Goal: Navigation & Orientation: Find specific page/section

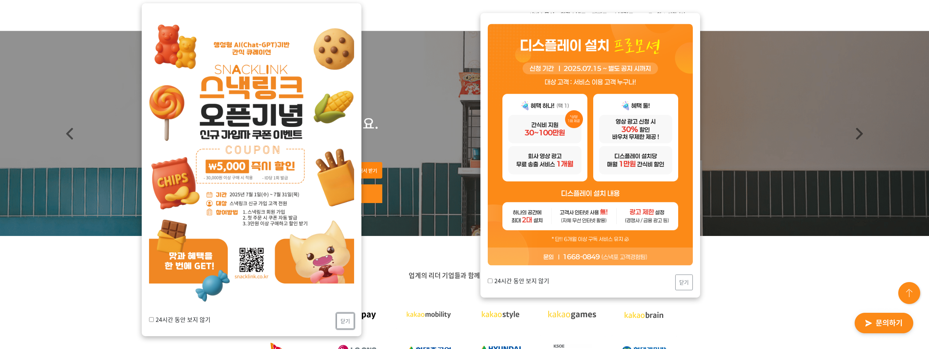
click at [345, 318] on button "닫기" at bounding box center [345, 321] width 18 height 16
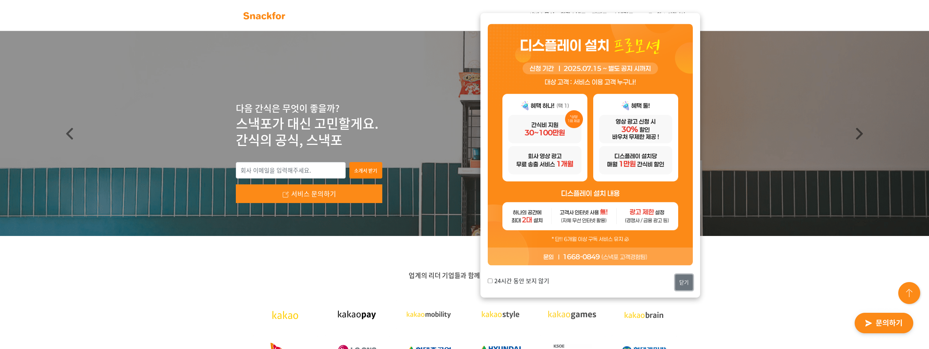
click at [682, 286] on button "닫기" at bounding box center [684, 283] width 18 height 16
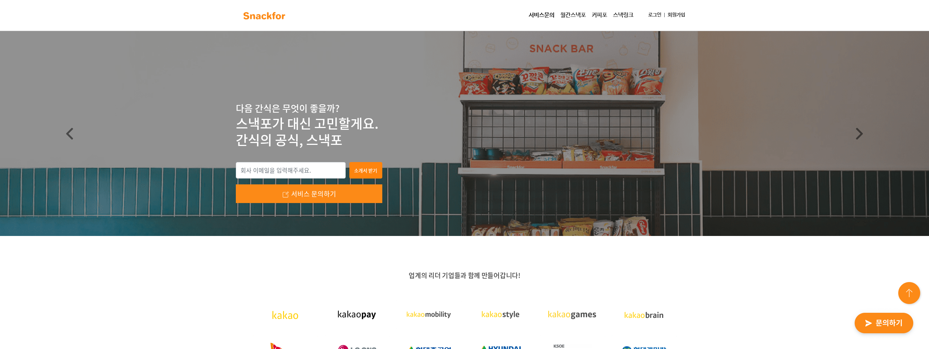
click at [542, 18] on link "서비스문의" at bounding box center [541, 15] width 31 height 15
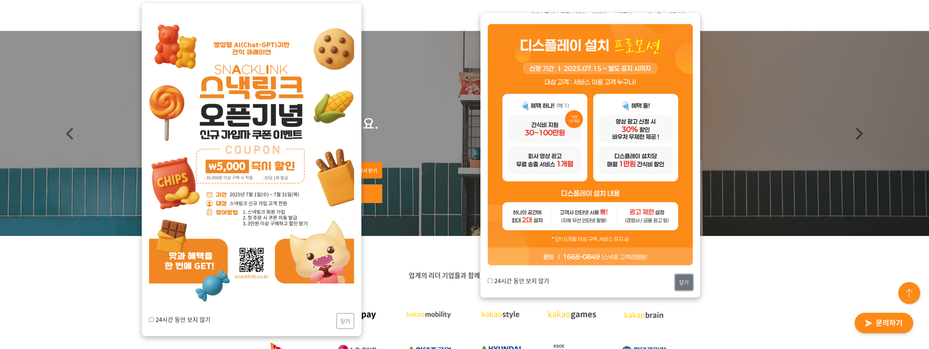
click at [690, 286] on button "닫기" at bounding box center [684, 283] width 18 height 16
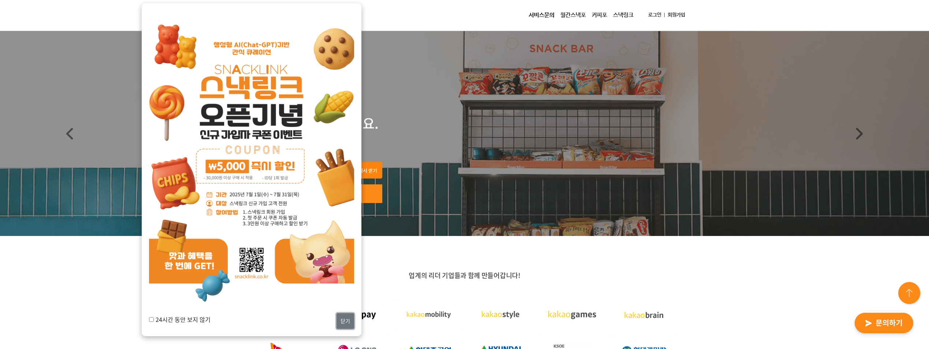
click at [352, 319] on button "닫기" at bounding box center [345, 321] width 18 height 16
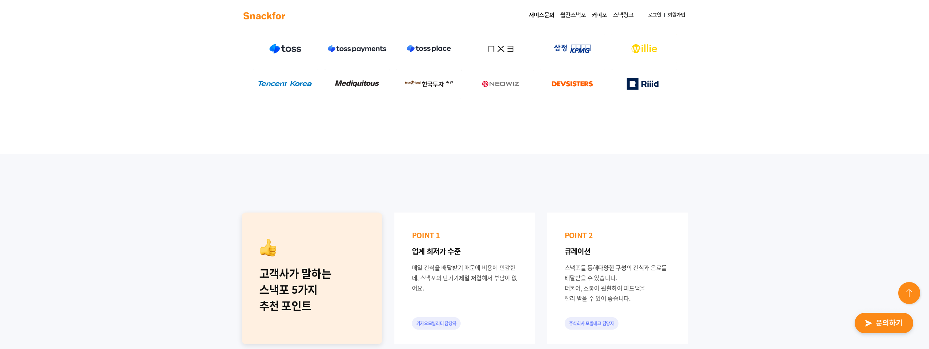
scroll to position [227, 0]
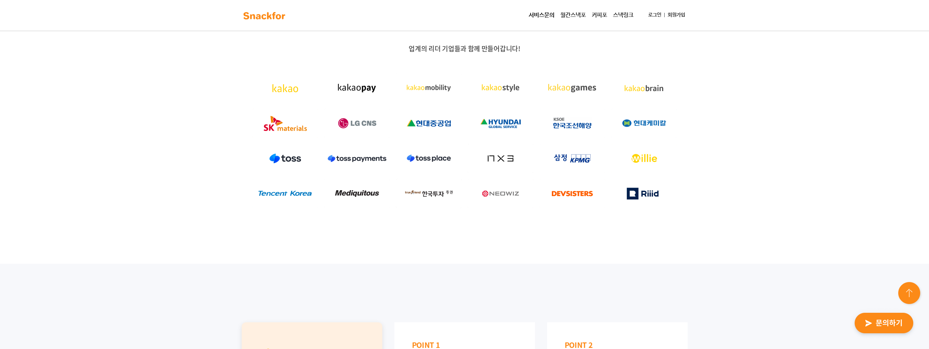
click at [595, 16] on link "커피포" at bounding box center [599, 15] width 21 height 15
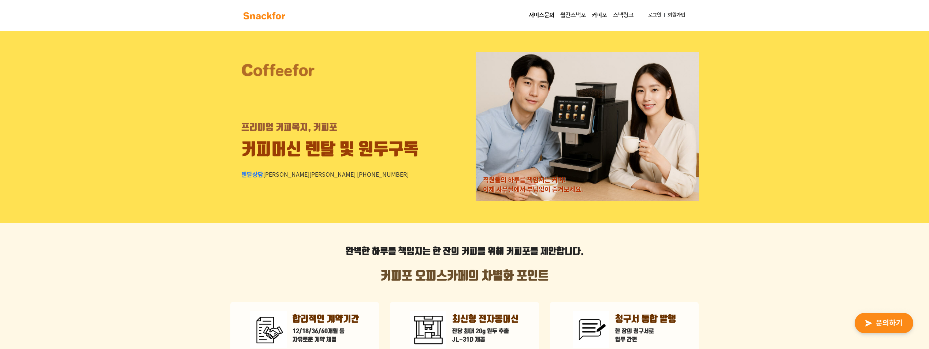
click at [573, 14] on link "월간스낵포" at bounding box center [572, 15] width 31 height 15
